Goal: Task Accomplishment & Management: Complete application form

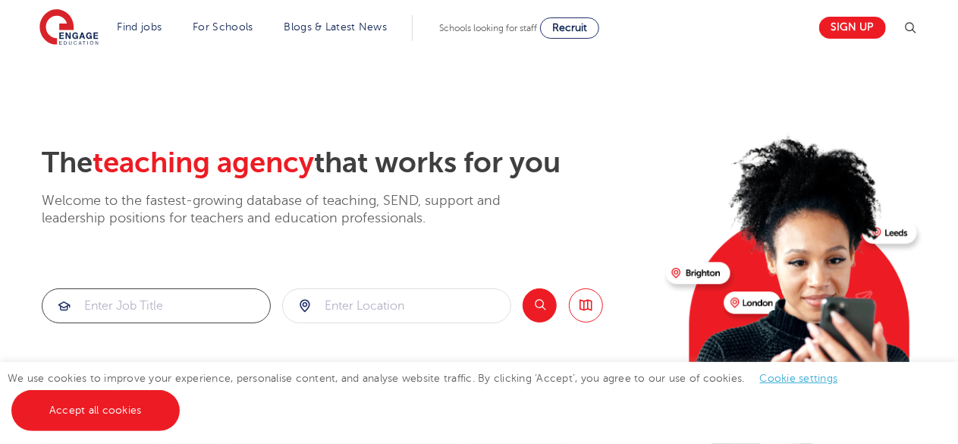
click at [212, 298] on input "search" at bounding box center [156, 305] width 228 height 33
type input "ta"
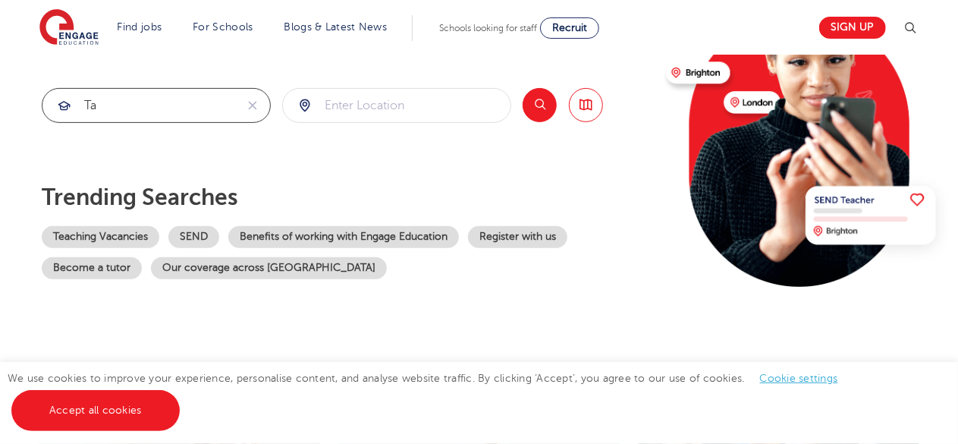
scroll to position [205, 0]
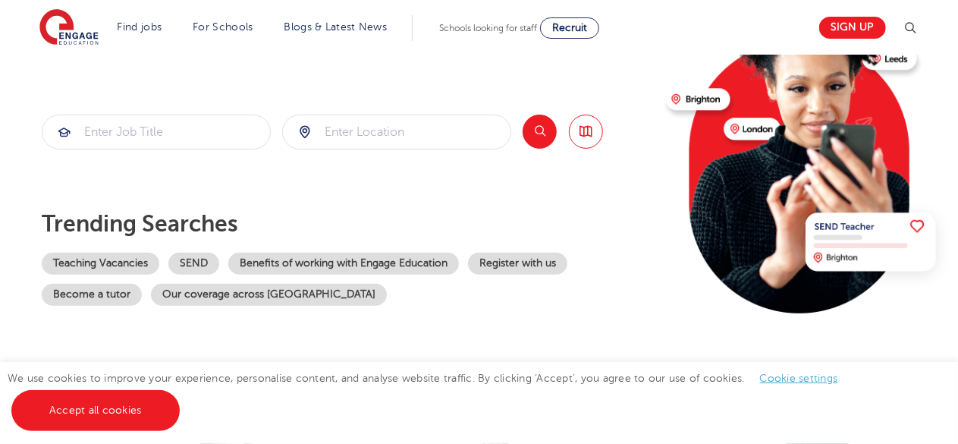
scroll to position [168, 0]
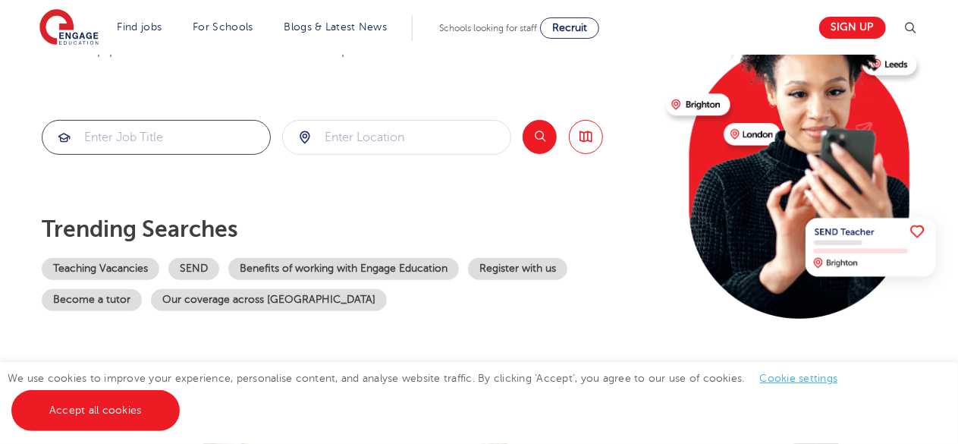
click at [170, 132] on input "search" at bounding box center [156, 137] width 228 height 33
type input "qt"
drag, startPoint x: 170, startPoint y: 132, endPoint x: 0, endPoint y: 137, distance: 170.0
click at [0, 137] on section "The teaching agency that works for you Welcome to the fastest-growing database …" at bounding box center [479, 136] width 958 height 501
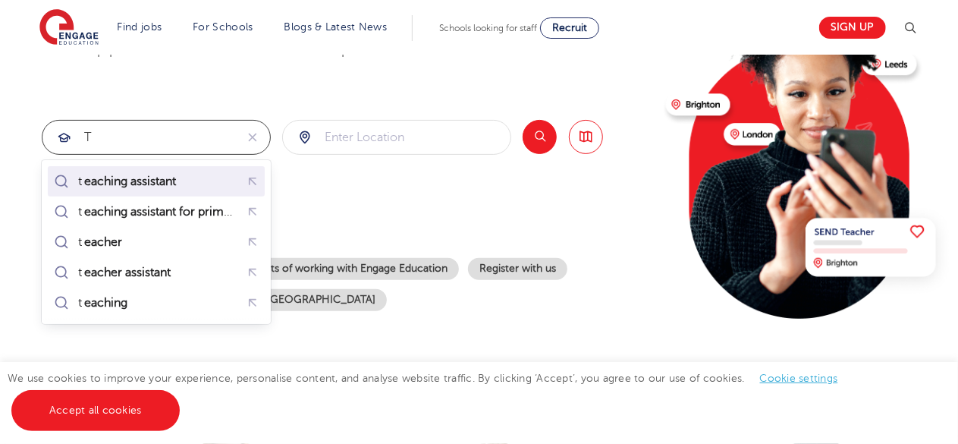
click at [99, 185] on mark "eaching assistant" at bounding box center [130, 181] width 96 height 18
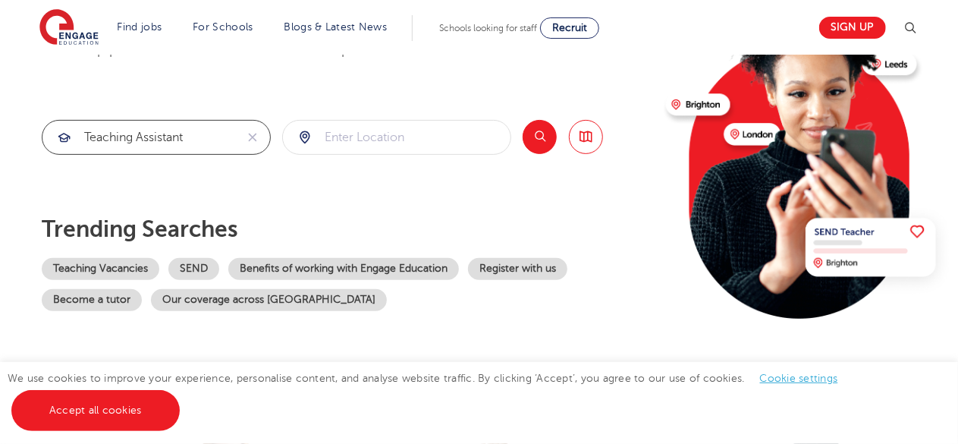
type input "teaching assistant"
click at [313, 118] on div "The teaching agency that works for you Welcome to the fastest-growing database …" at bounding box center [348, 161] width 612 height 368
click at [338, 127] on input "search" at bounding box center [397, 137] width 228 height 33
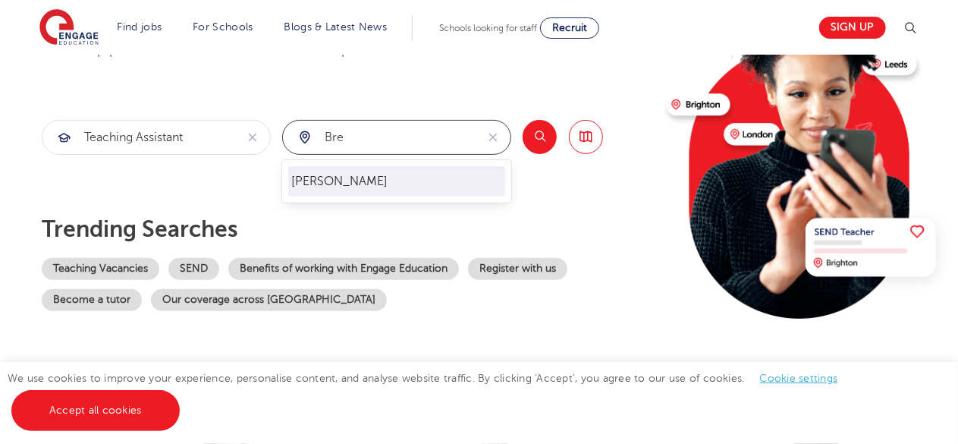
click at [331, 188] on li "Brent" at bounding box center [396, 181] width 217 height 30
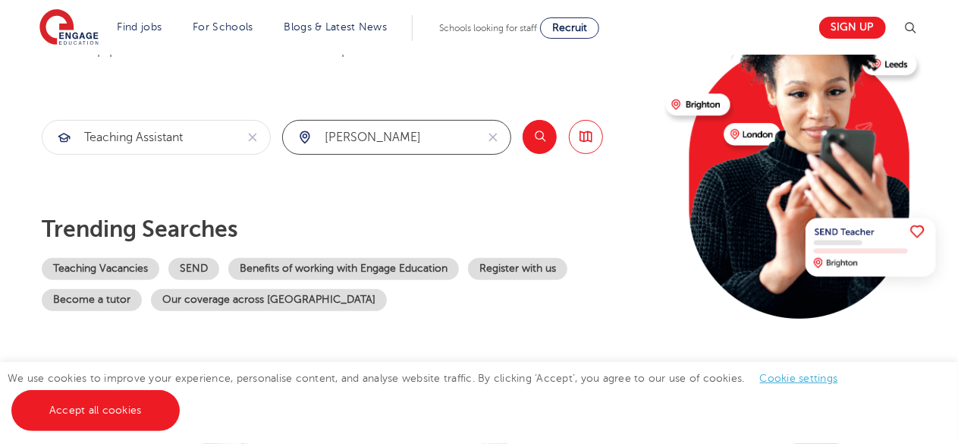
type input "Brent"
click at [552, 132] on button "Search" at bounding box center [540, 137] width 34 height 34
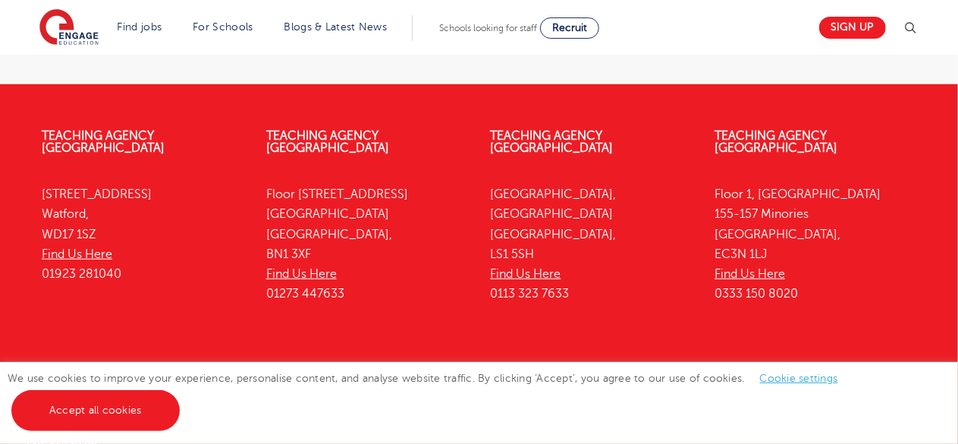
scroll to position [370, 0]
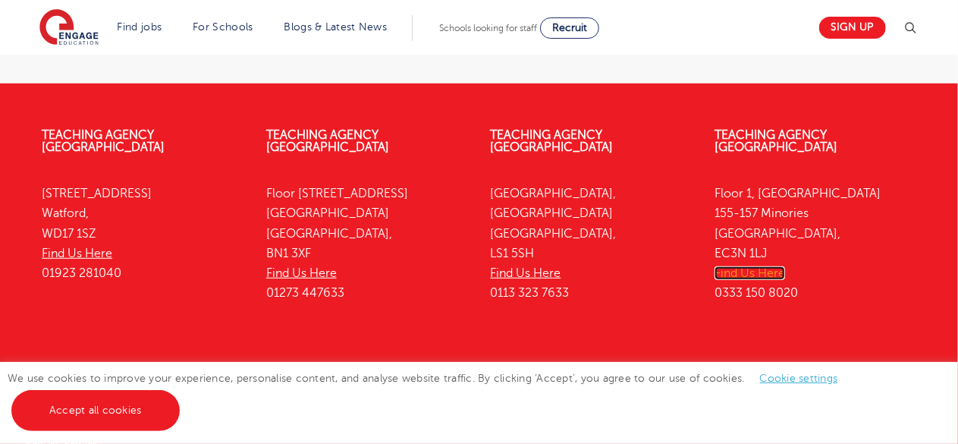
click at [762, 266] on link "Find Us Here" at bounding box center [750, 273] width 71 height 14
click at [750, 266] on link "Find Us Here" at bounding box center [750, 273] width 71 height 14
click at [525, 266] on link "Find Us Here" at bounding box center [526, 273] width 71 height 14
click at [330, 266] on link "Find Us Here" at bounding box center [301, 273] width 71 height 14
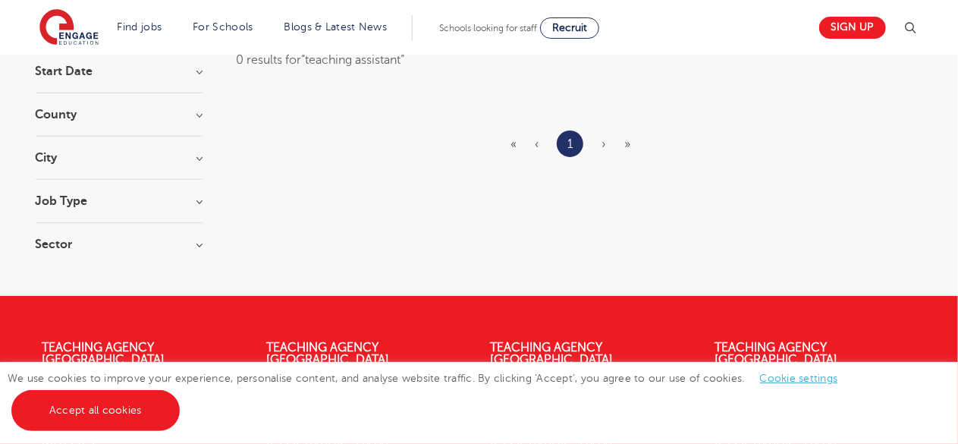
scroll to position [18, 0]
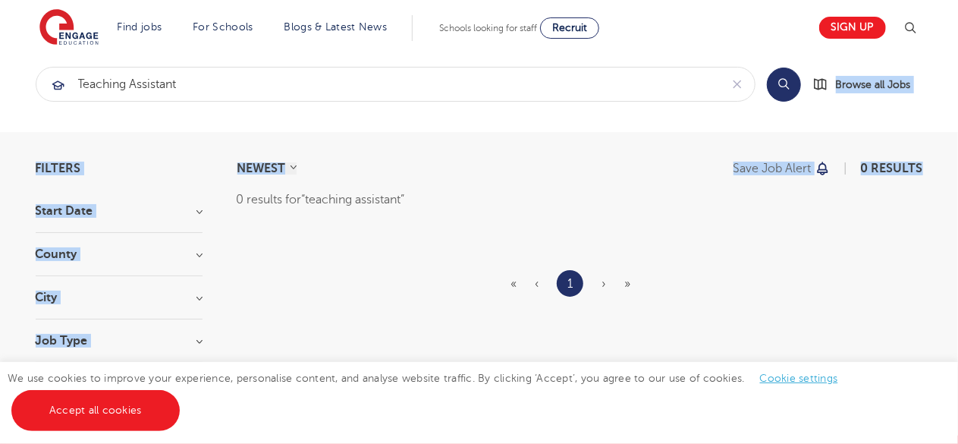
drag, startPoint x: 958, startPoint y: 156, endPoint x: 706, endPoint y: 117, distance: 254.1
click at [706, 117] on main "teaching assistant Search Browse all Jobs Filters Start Date County [GEOGRAPHIC…" at bounding box center [479, 209] width 958 height 454
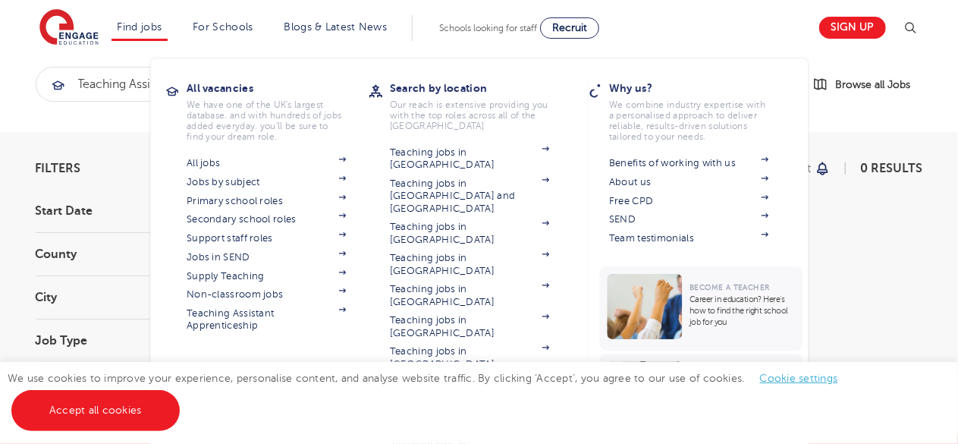
click at [143, 35] on li "Find jobs All vacancies We have one of the UK's largest database. and with hund…" at bounding box center [140, 28] width 57 height 26
click at [650, 195] on link "Free CPD" at bounding box center [688, 201] width 159 height 12
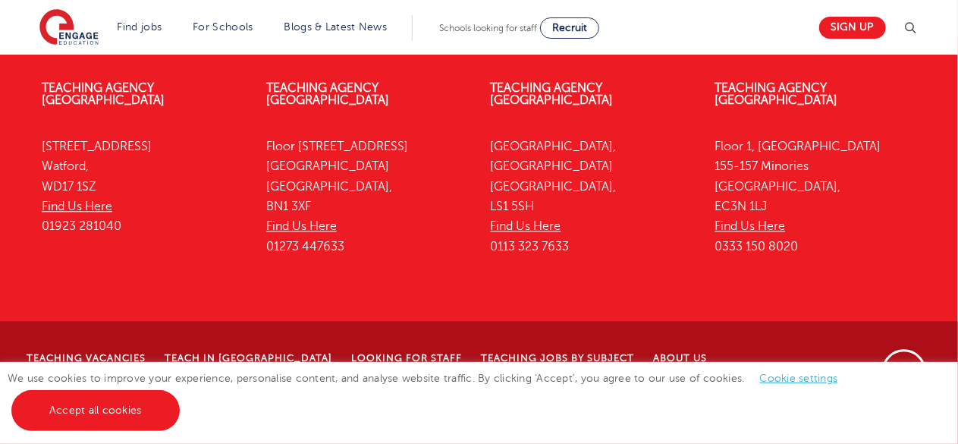
scroll to position [1812, 0]
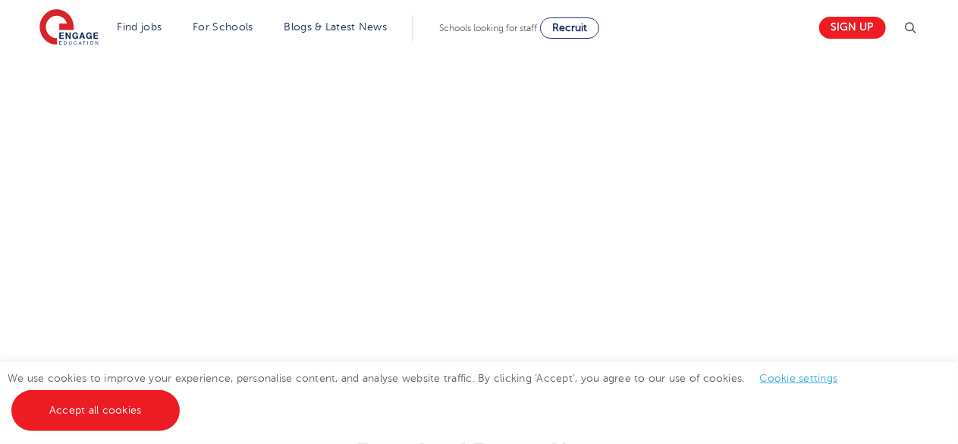
scroll to position [838, 0]
click at [738, 37] on section "Find jobs All vacancies We have one of the UK's largest database. and with hund…" at bounding box center [424, 27] width 771 height 55
click at [616, 343] on div "Let us know more about you!" at bounding box center [479, 12] width 958 height 769
